Goal: Task Accomplishment & Management: Use online tool/utility

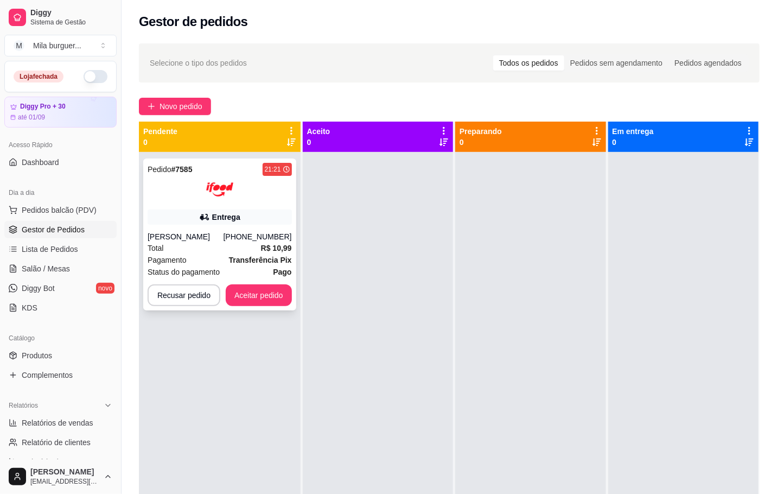
click at [262, 217] on div "Entrega" at bounding box center [220, 216] width 144 height 15
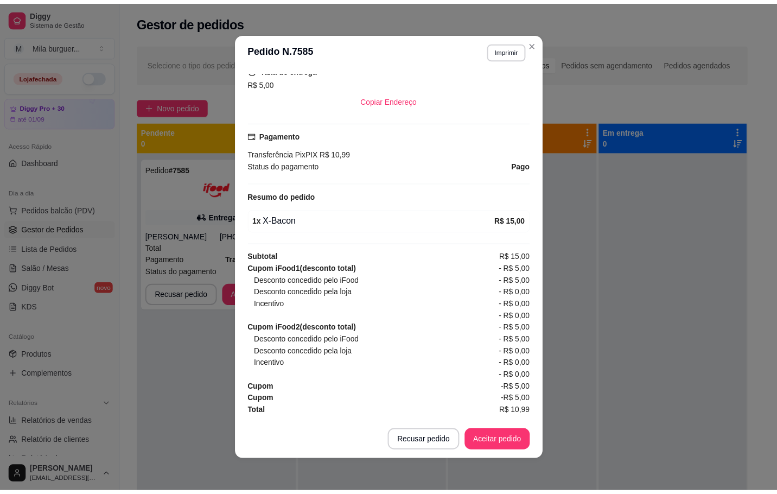
scroll to position [2, 0]
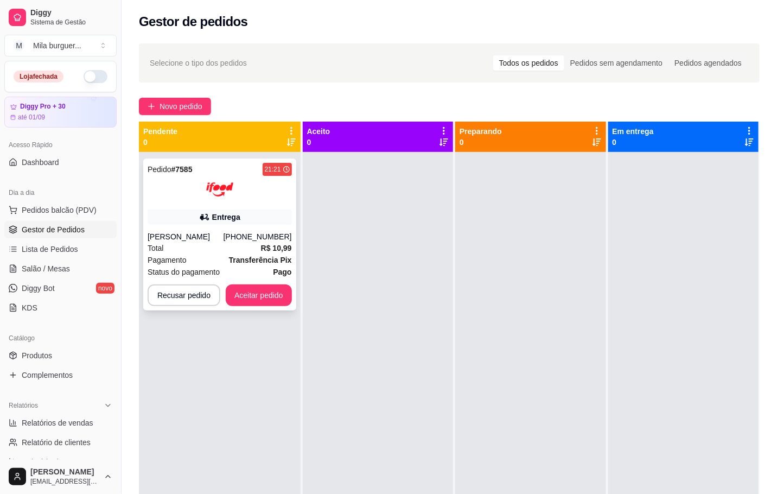
click at [250, 202] on div at bounding box center [220, 189] width 144 height 27
click at [65, 42] on div "Mila burguer ..." at bounding box center [57, 45] width 48 height 11
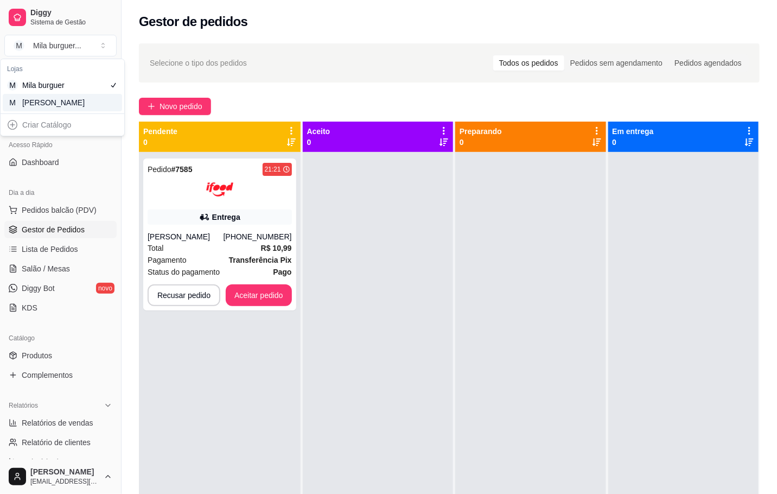
click at [77, 107] on div "M Mila Salgados" at bounding box center [62, 102] width 119 height 17
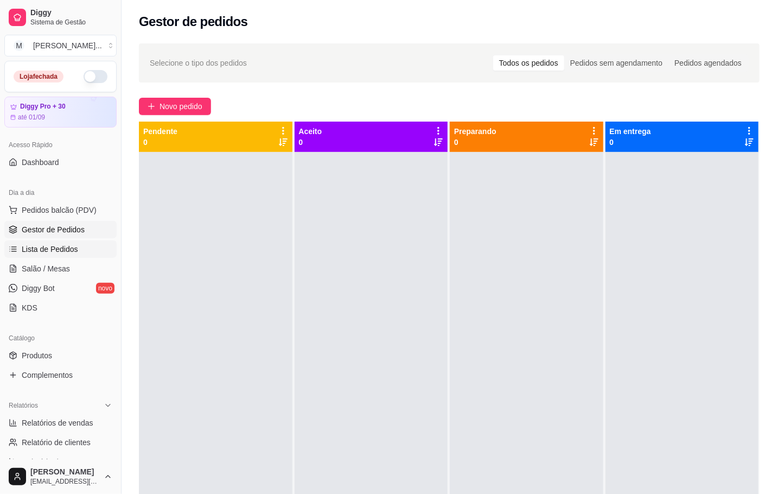
click at [54, 251] on span "Lista de Pedidos" at bounding box center [50, 249] width 56 height 11
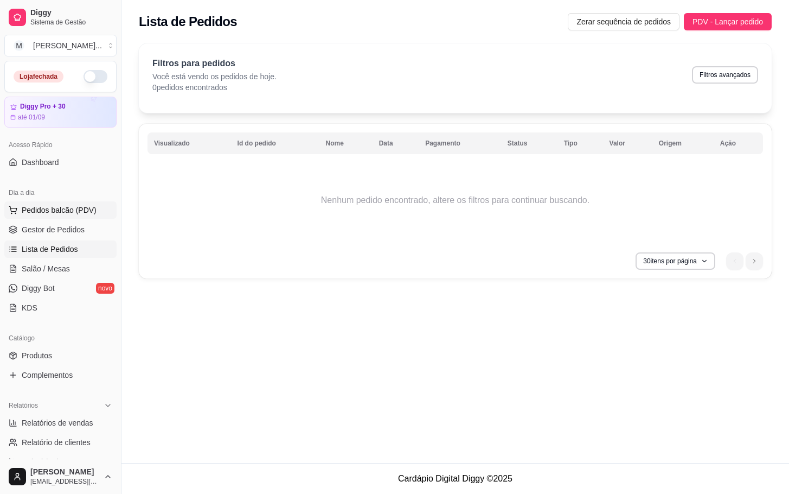
click at [82, 207] on span "Pedidos balcão (PDV)" at bounding box center [59, 209] width 75 height 11
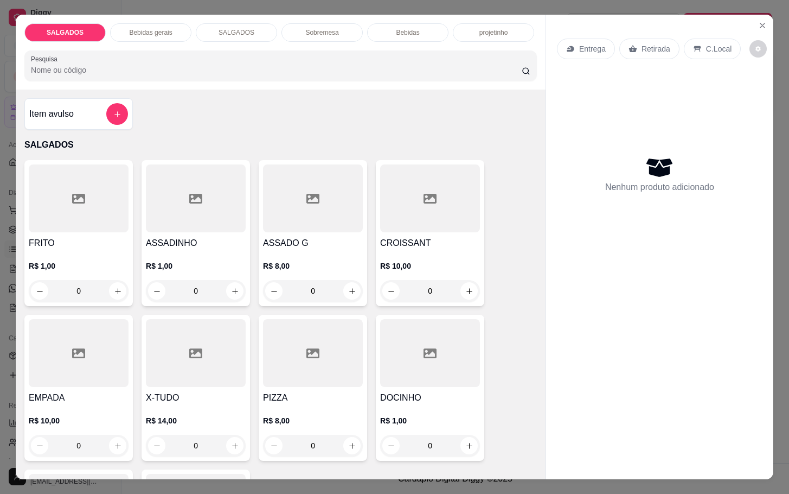
click at [763, 29] on div "Entrega Retirada C.Local Nenhum produto adicionado" at bounding box center [659, 238] width 227 height 446
click at [757, 24] on button "Close" at bounding box center [762, 25] width 17 height 17
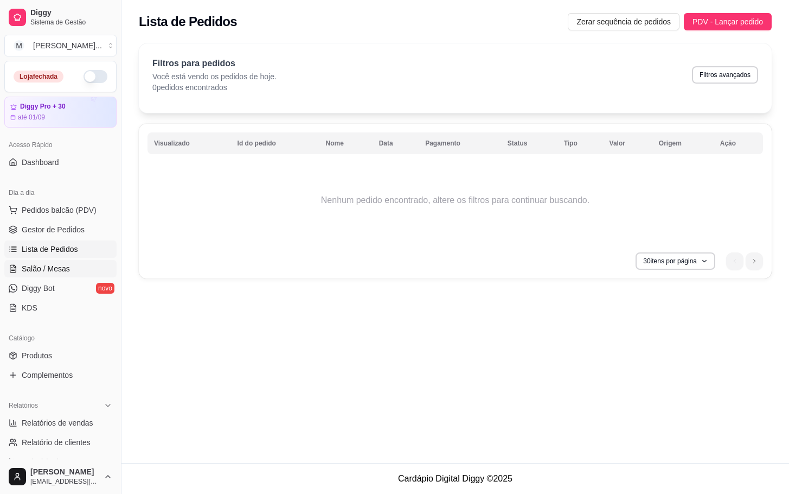
click at [46, 272] on span "Salão / Mesas" at bounding box center [46, 268] width 48 height 11
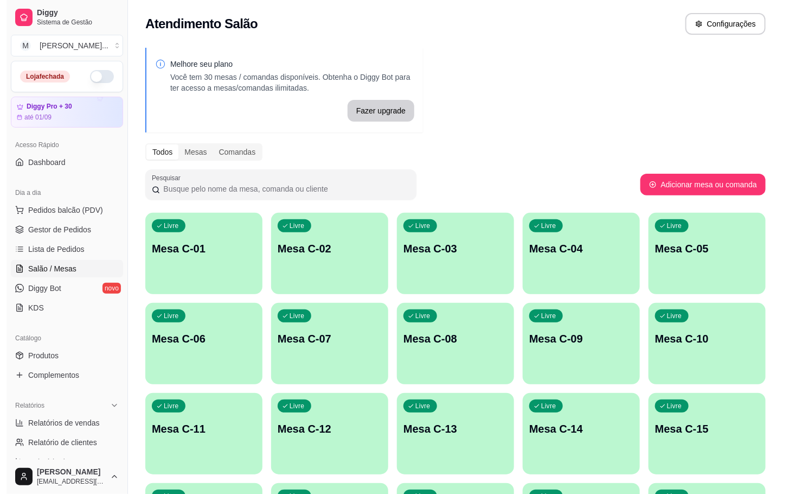
scroll to position [244, 0]
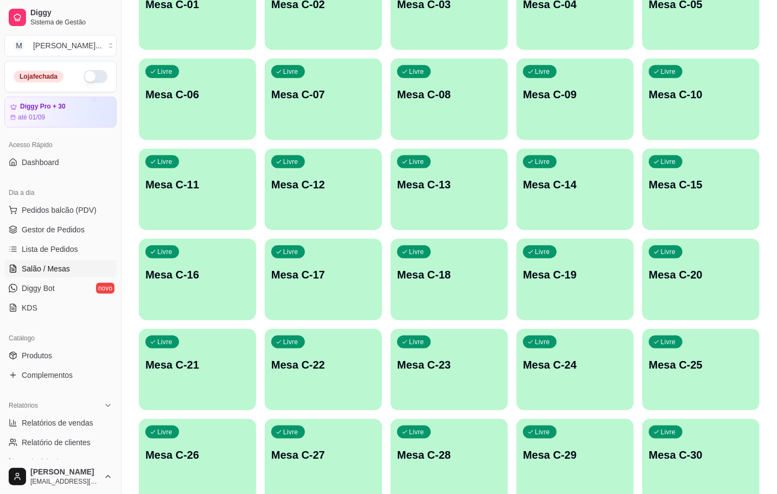
click at [685, 279] on p "Mesa C-20" at bounding box center [701, 274] width 104 height 15
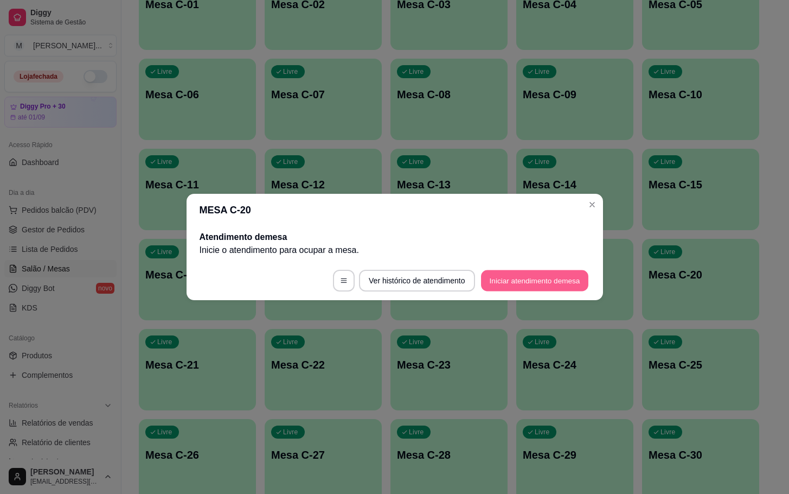
click at [535, 279] on button "Iniciar atendimento de mesa" at bounding box center [534, 280] width 107 height 21
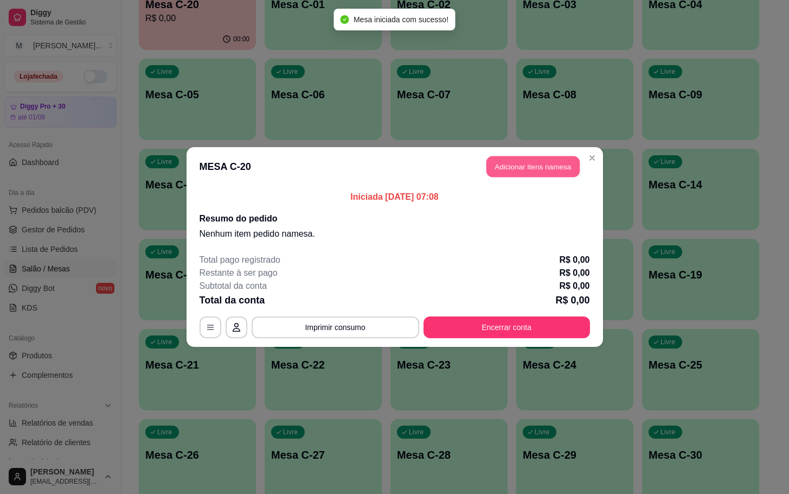
click at [509, 163] on button "Adicionar itens na mesa" at bounding box center [533, 166] width 93 height 21
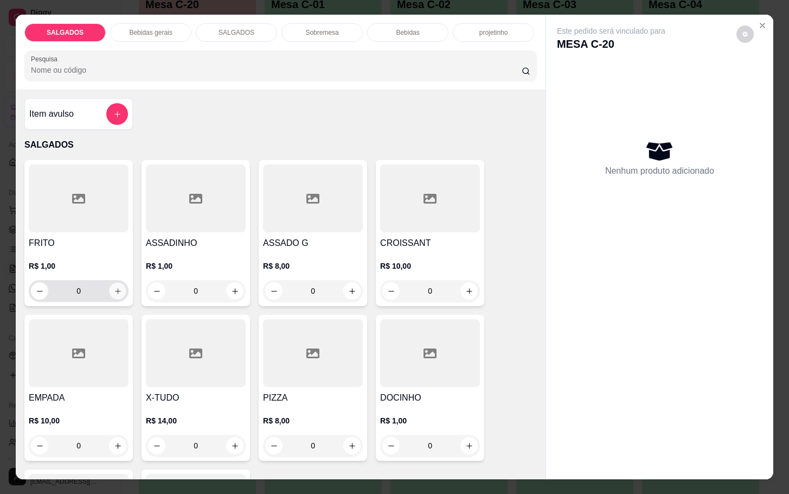
click at [114, 289] on icon "increase-product-quantity" at bounding box center [118, 291] width 8 height 8
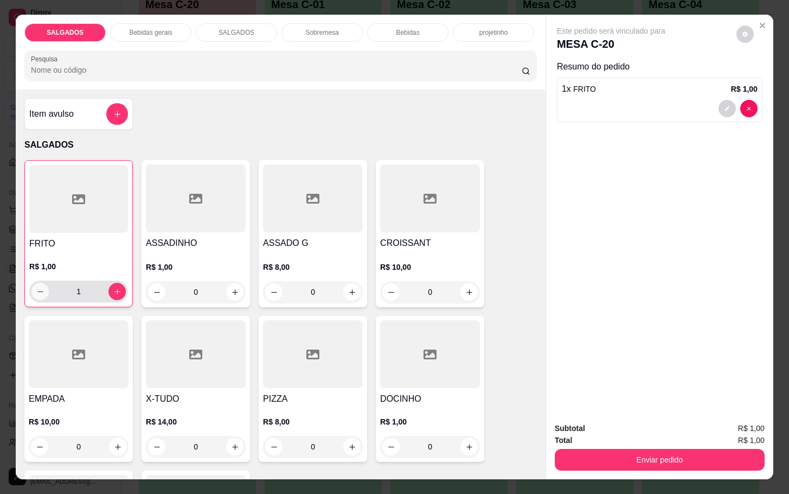
click at [38, 287] on icon "decrease-product-quantity" at bounding box center [40, 291] width 8 height 8
type input "0"
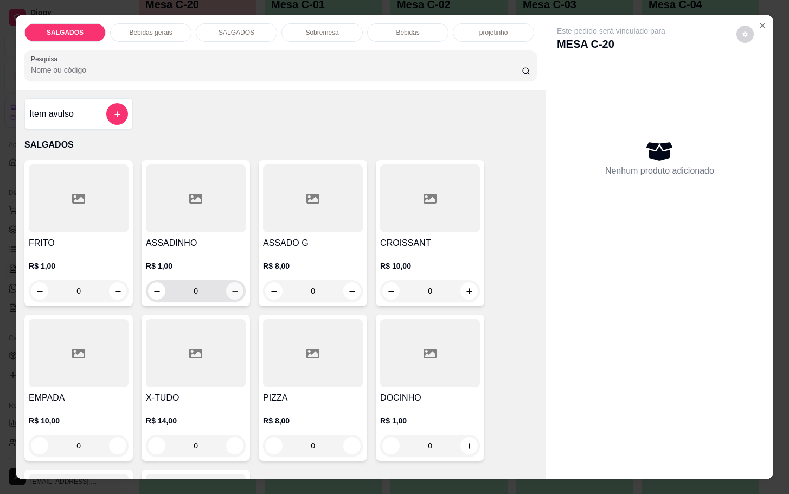
click at [231, 287] on icon "increase-product-quantity" at bounding box center [235, 291] width 8 height 8
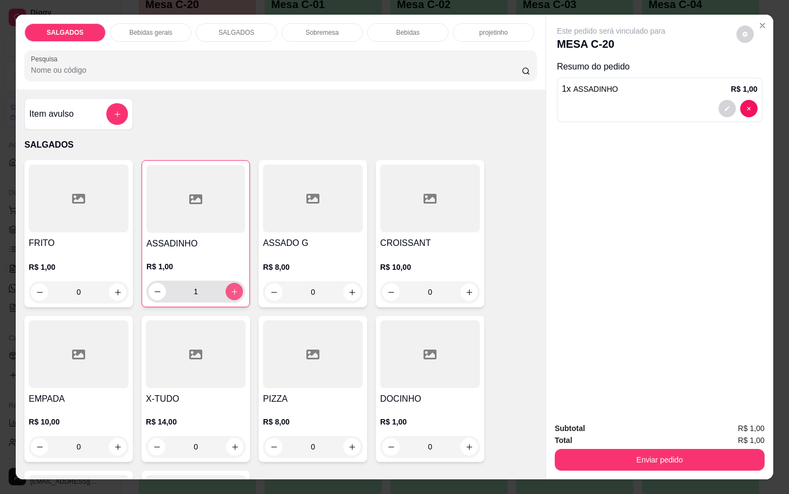
click at [231, 287] on icon "increase-product-quantity" at bounding box center [235, 291] width 8 height 8
type input "3"
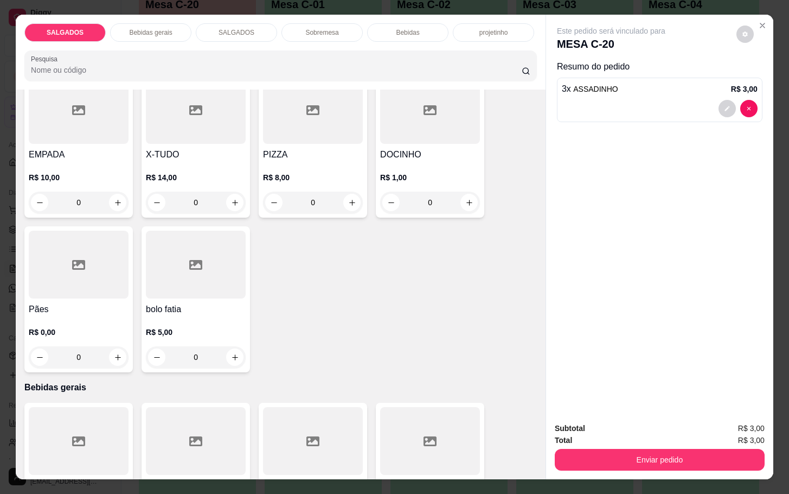
click at [50, 306] on h4 "Pães" at bounding box center [79, 309] width 100 height 13
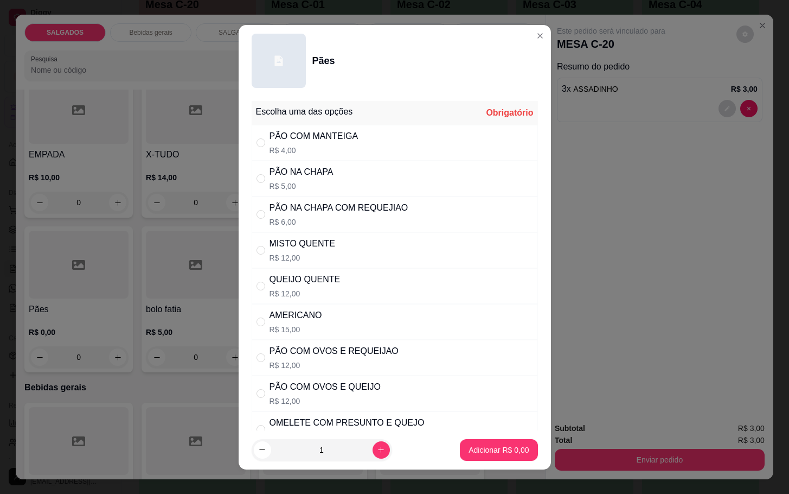
click at [298, 142] on div "PÃO COM MANTEIGA" at bounding box center [314, 136] width 89 height 13
radio input "true"
click at [470, 451] on p "Adicionar R$ 4,00" at bounding box center [499, 449] width 60 height 11
type input "1"
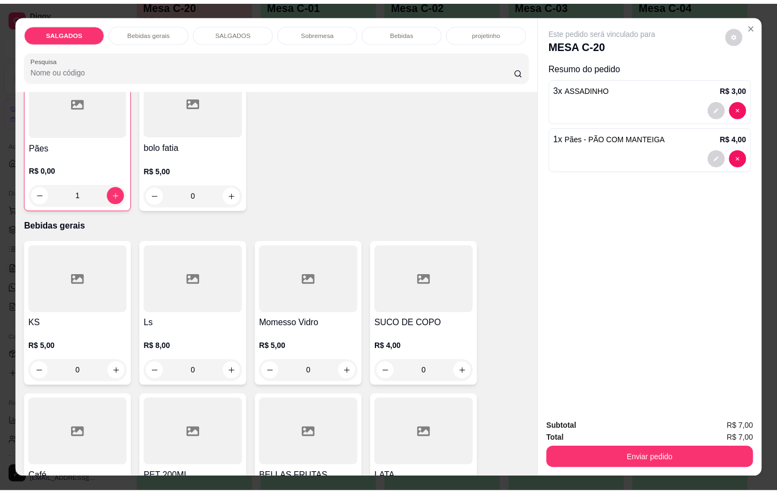
scroll to position [488, 0]
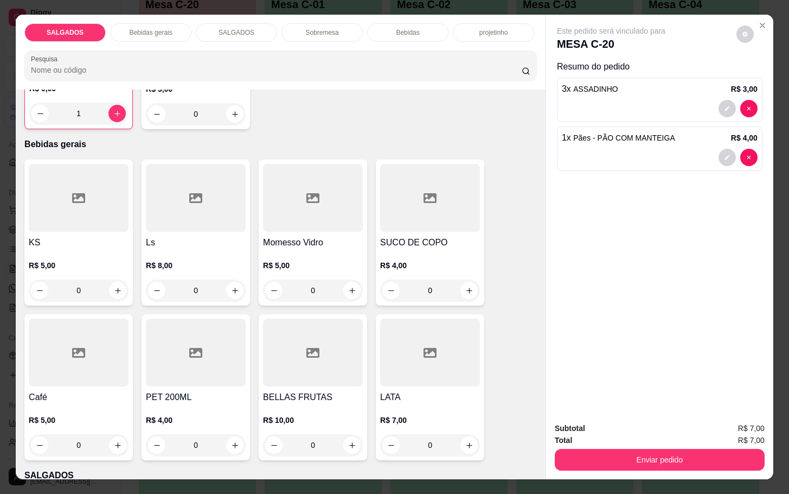
click at [63, 365] on div at bounding box center [79, 352] width 100 height 68
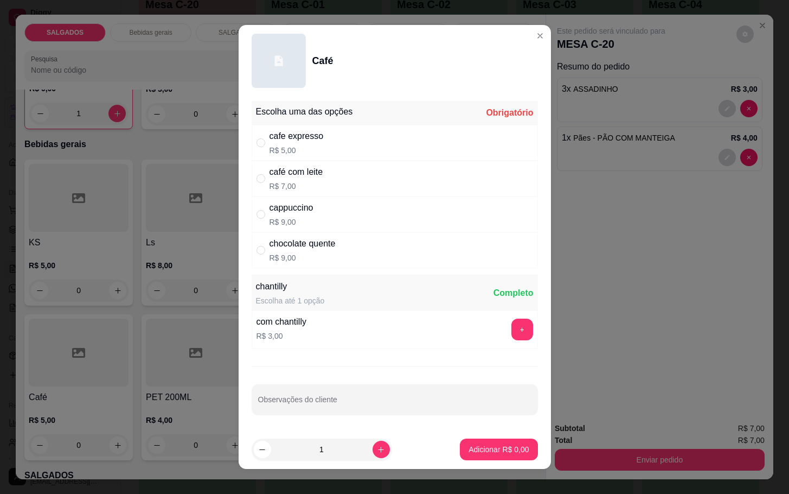
click at [309, 179] on div "café com leite R$ 7,00" at bounding box center [297, 178] width 54 height 26
radio input "true"
click at [469, 444] on p "Adicionar R$ 7,00" at bounding box center [499, 449] width 60 height 11
type input "1"
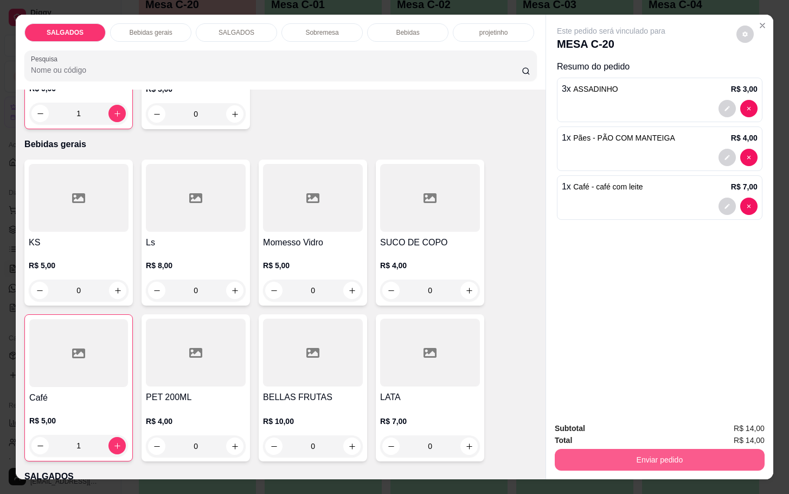
click at [649, 454] on button "Enviar pedido" at bounding box center [660, 460] width 210 height 22
click at [613, 435] on button "Não registrar e enviar pedido" at bounding box center [622, 427] width 110 height 20
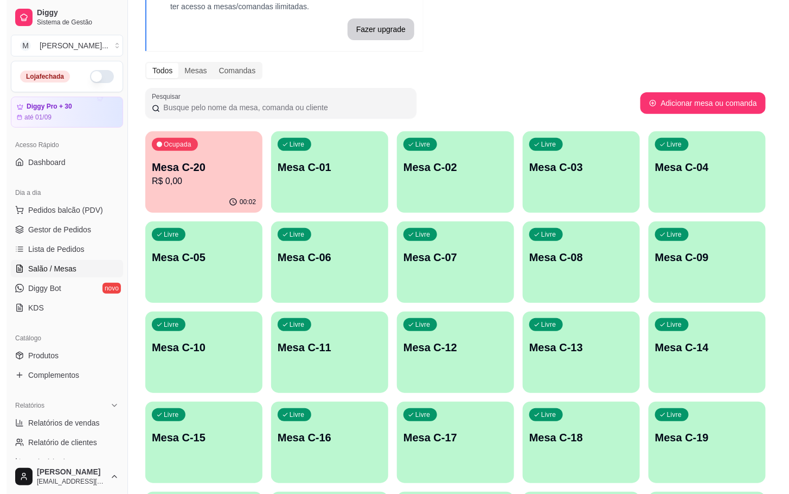
scroll to position [0, 0]
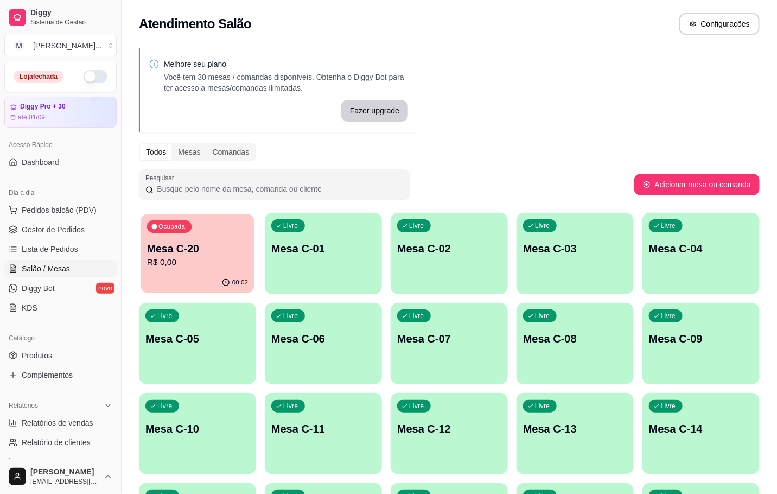
click at [182, 254] on p "Mesa C-20" at bounding box center [197, 248] width 101 height 15
click at [234, 275] on div "00:02" at bounding box center [197, 283] width 117 height 21
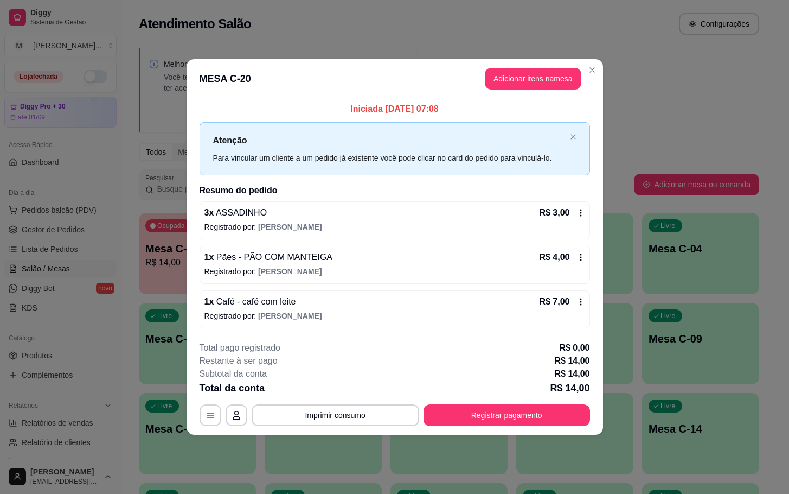
click at [519, 401] on div "**********" at bounding box center [395, 383] width 391 height 85
click at [523, 407] on button "Registrar pagamento" at bounding box center [507, 415] width 167 height 22
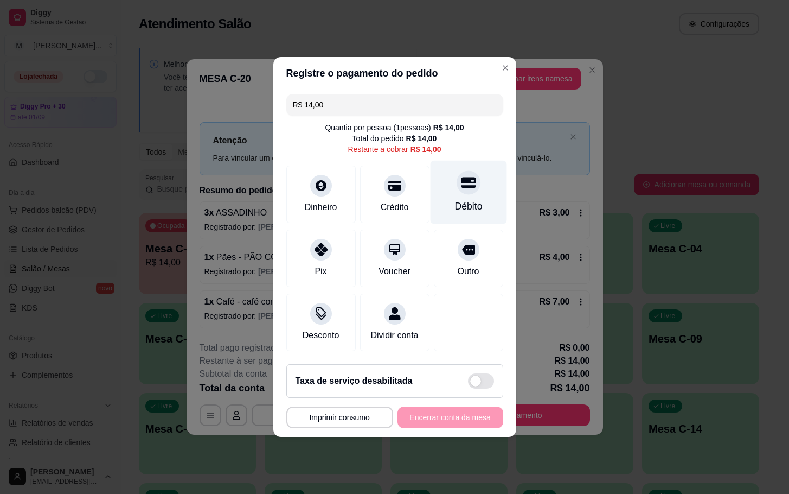
click at [451, 189] on div "Débito" at bounding box center [468, 192] width 76 height 63
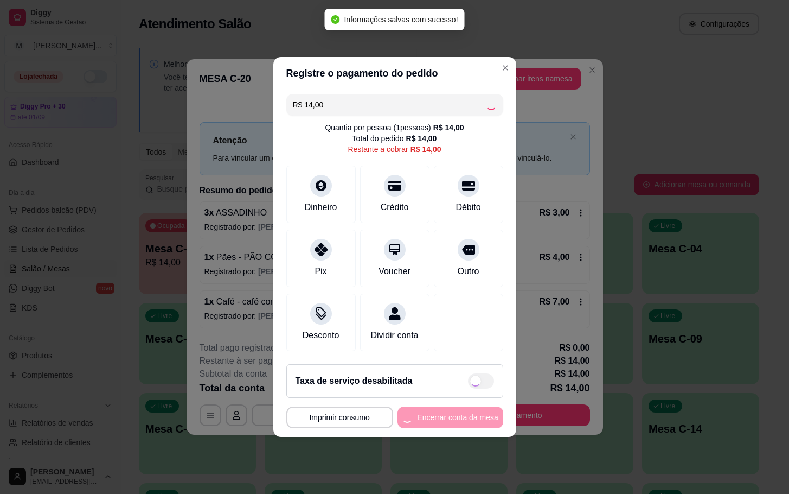
type input "R$ 0,00"
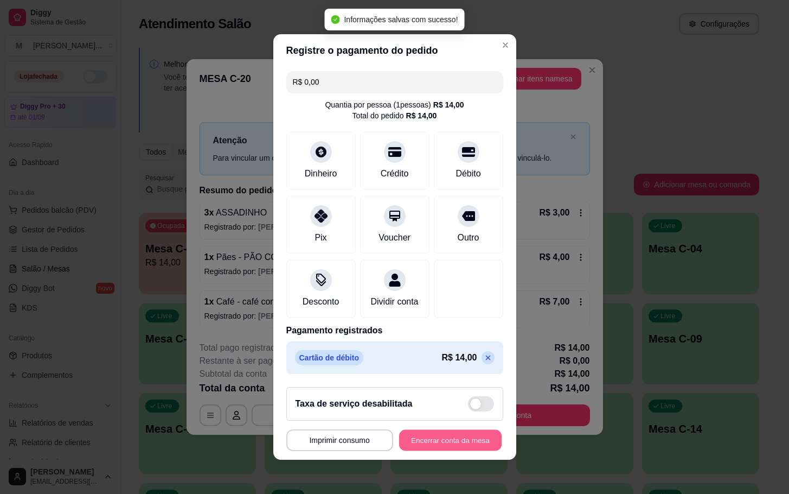
click at [462, 446] on button "Encerrar conta da mesa" at bounding box center [450, 440] width 103 height 21
